Goal: Book appointment/travel/reservation

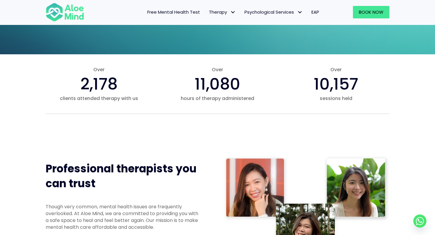
scroll to position [161, 0]
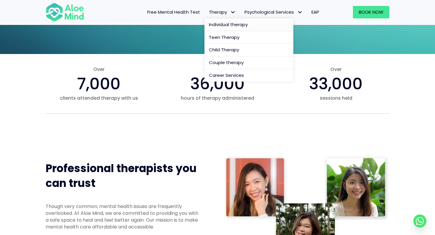
click at [217, 27] on span "Individual therapy" at bounding box center [228, 24] width 39 height 6
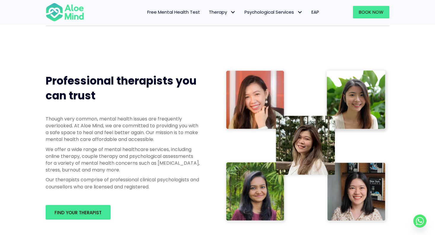
scroll to position [262, 0]
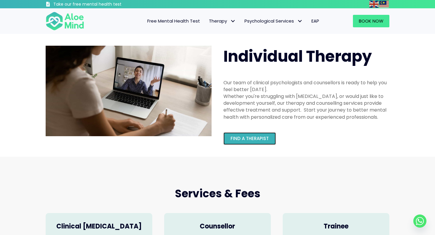
click at [238, 139] on span "Find a therapist" at bounding box center [250, 138] width 38 height 6
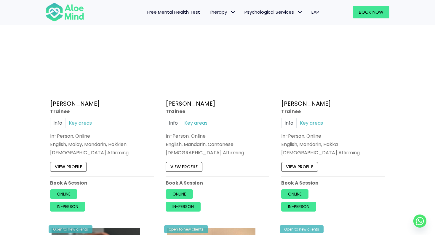
scroll to position [327, 0]
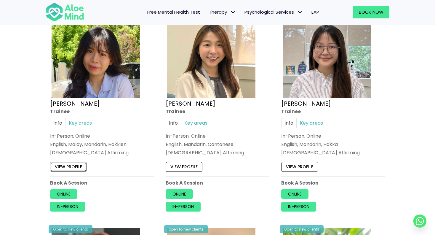
click at [63, 163] on link "View profile" at bounding box center [68, 166] width 37 height 9
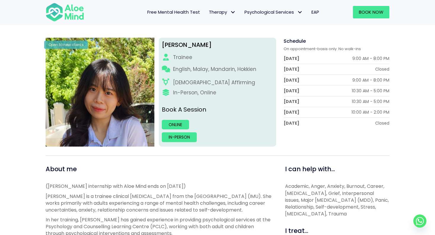
scroll to position [71, 0]
